Goal: Complete application form: Complete application form

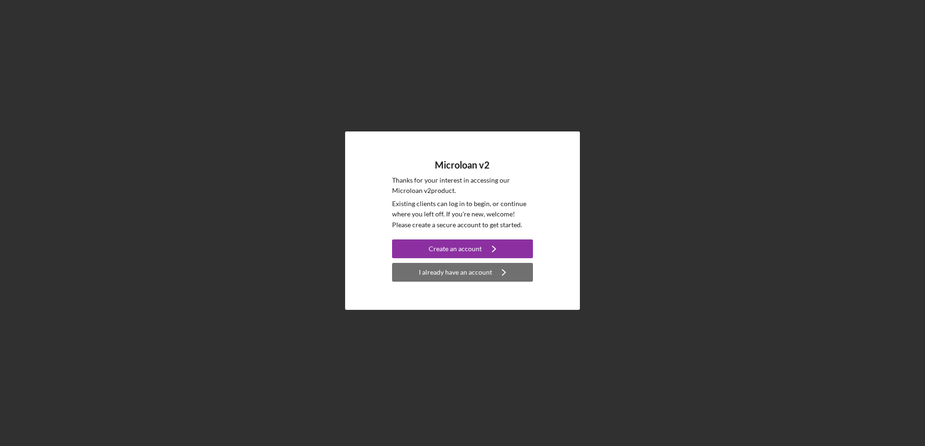
click at [451, 273] on div "I already have an account" at bounding box center [455, 272] width 73 height 19
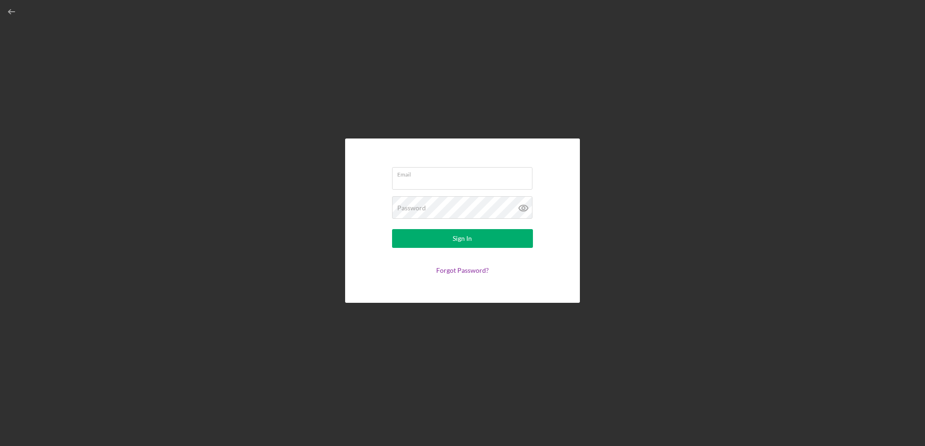
type input "[PERSON_NAME][DOMAIN_NAME][EMAIL_ADDRESS][PERSON_NAME][DOMAIN_NAME]"
drag, startPoint x: 441, startPoint y: 181, endPoint x: 371, endPoint y: 183, distance: 70.5
click at [372, 183] on form "Email [PERSON_NAME][DOMAIN_NAME][EMAIL_ADDRESS][PERSON_NAME][DOMAIN_NAME] Passw…" at bounding box center [463, 220] width 188 height 117
type input "m"
type input "a"
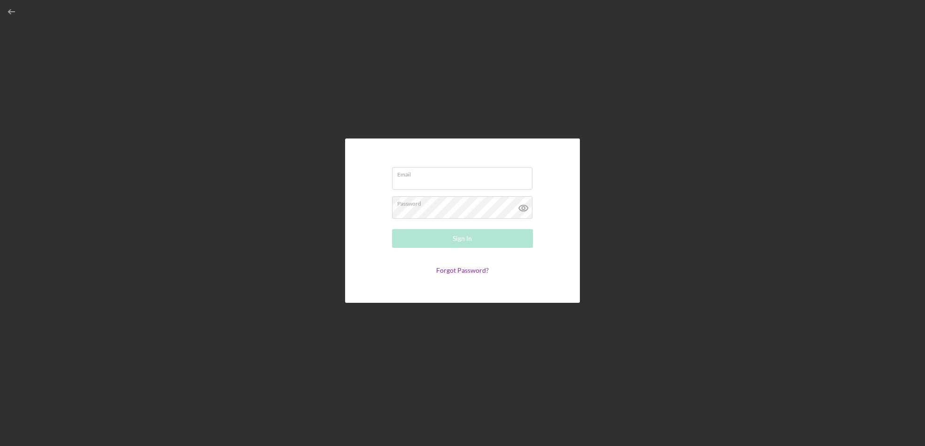
type input "m"
type input "[EMAIL_ADDRESS][DOMAIN_NAME]"
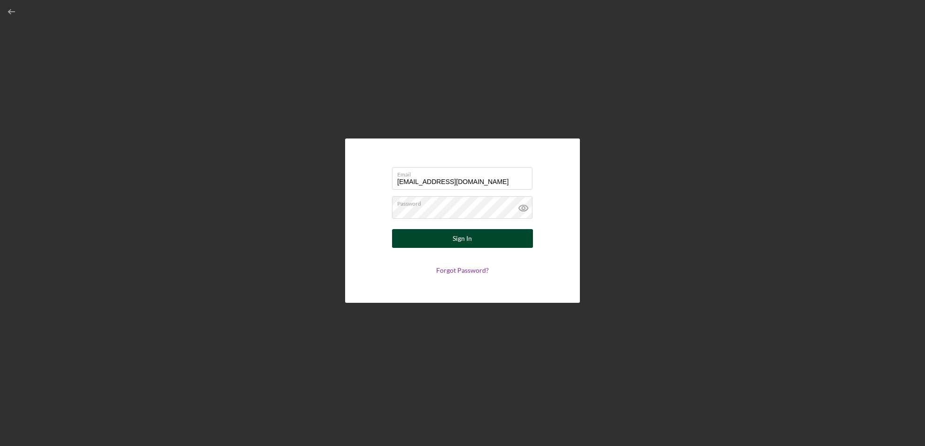
click at [480, 239] on button "Sign In" at bounding box center [462, 238] width 141 height 19
